Goal: Find specific page/section: Find specific page/section

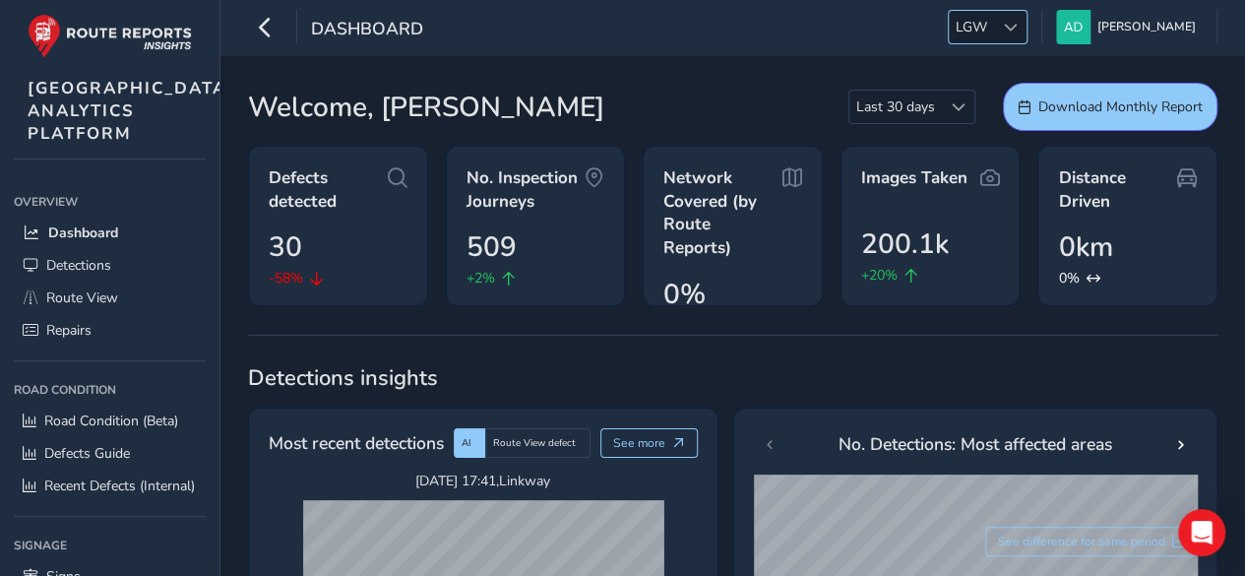
click at [1018, 25] on span at bounding box center [1011, 28] width 14 height 14
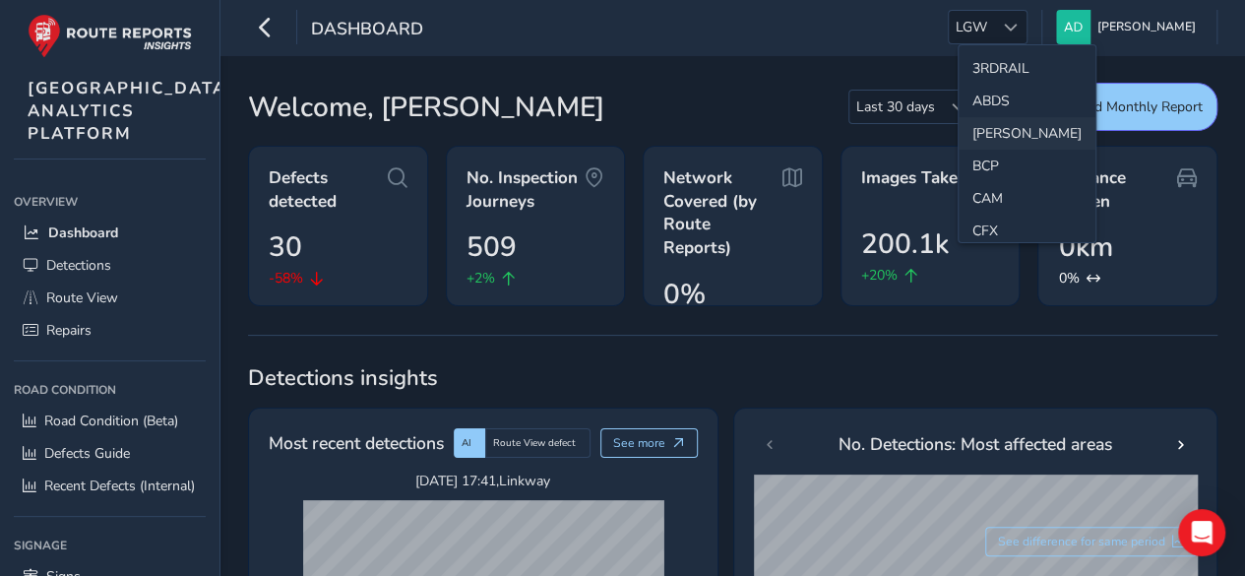
click at [992, 129] on li "[PERSON_NAME]" at bounding box center [1027, 133] width 137 height 32
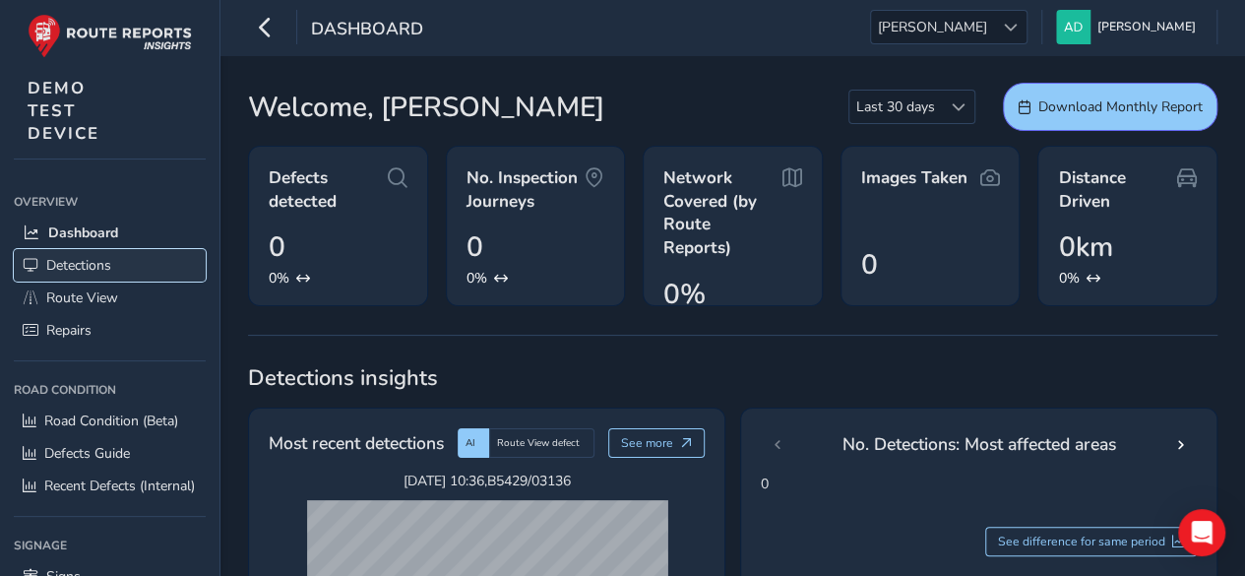
click at [85, 259] on span "Detections" at bounding box center [78, 265] width 65 height 19
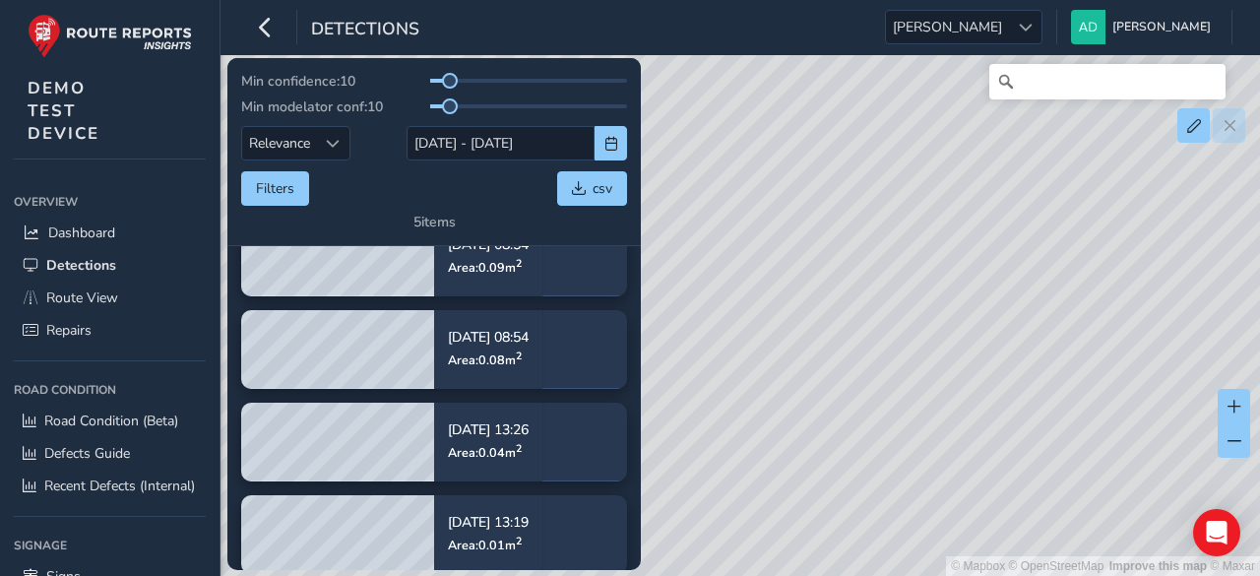
scroll to position [148, 0]
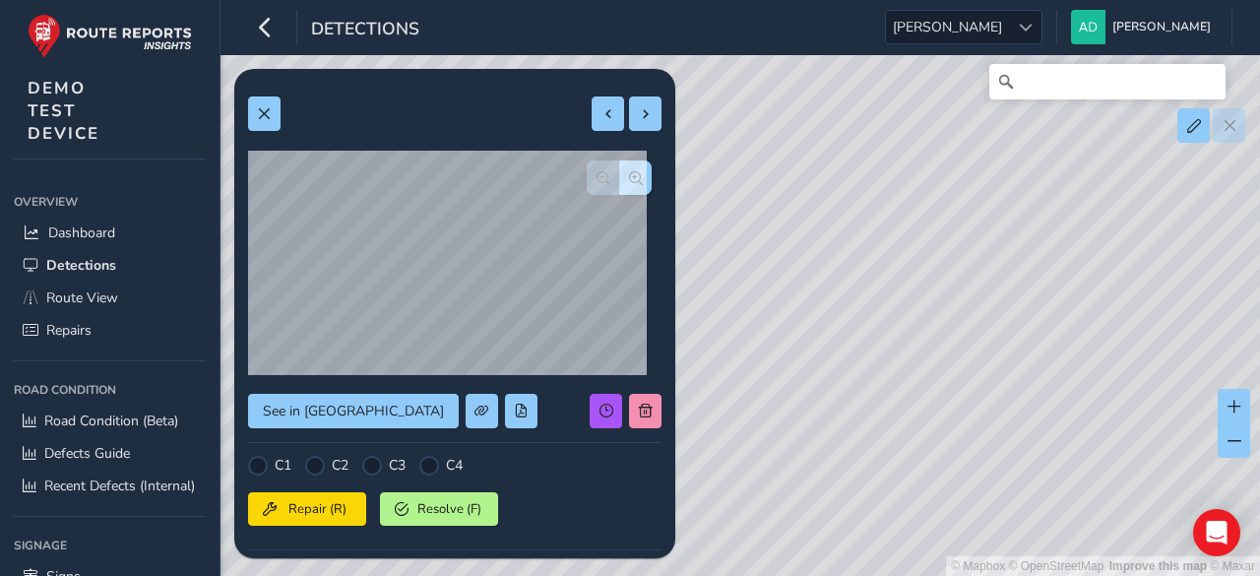
click at [1233, 462] on div "© Mapbox © OpenStreetMap Improve this map © Maxar" at bounding box center [630, 288] width 1260 height 576
click at [1236, 440] on span at bounding box center [1235, 441] width 14 height 14
click at [910, 420] on div "© Mapbox © OpenStreetMap Improve this map © Maxar" at bounding box center [630, 288] width 1260 height 576
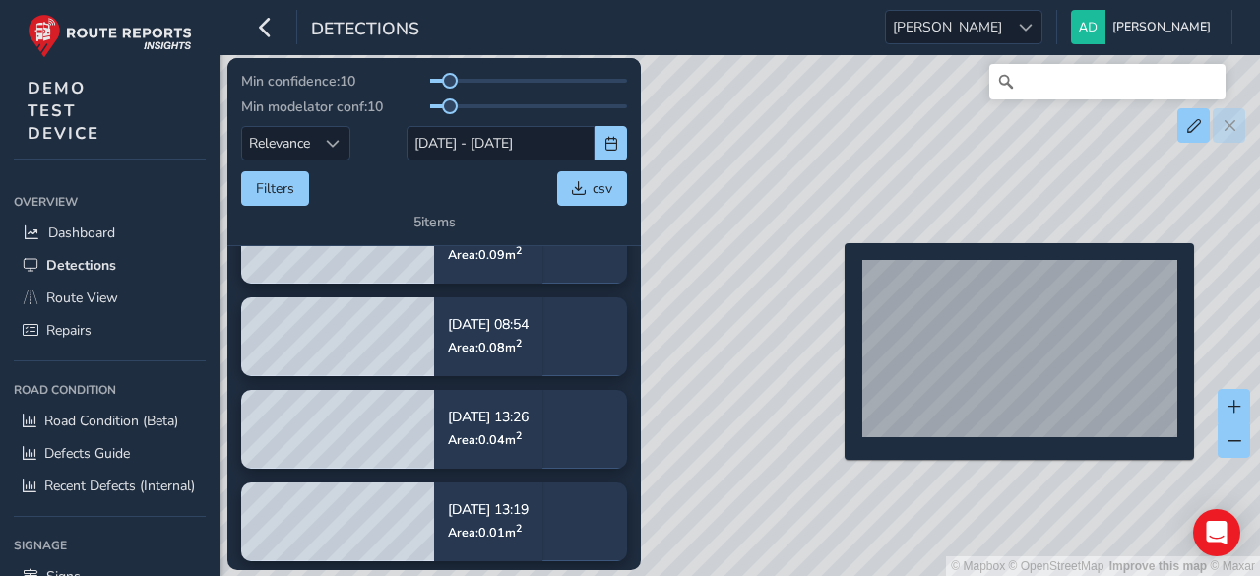
click at [833, 275] on div "© Mapbox © OpenStreetMap Improve this map © Maxar" at bounding box center [630, 288] width 1260 height 576
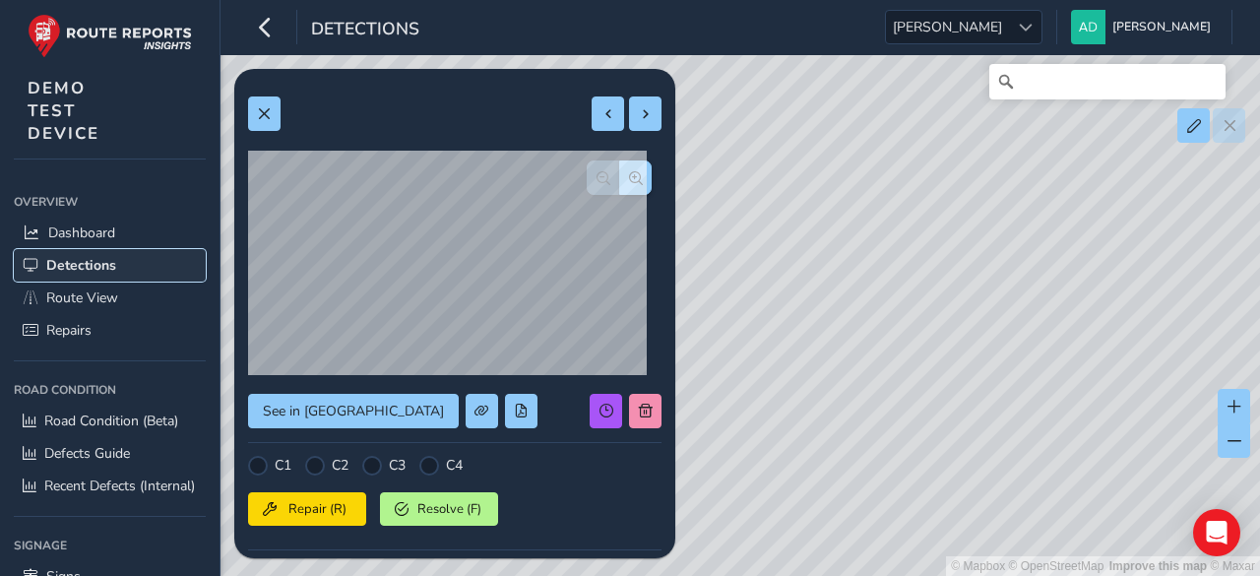
click at [86, 256] on span "Detections" at bounding box center [81, 265] width 70 height 19
